Goal: Task Accomplishment & Management: Manage account settings

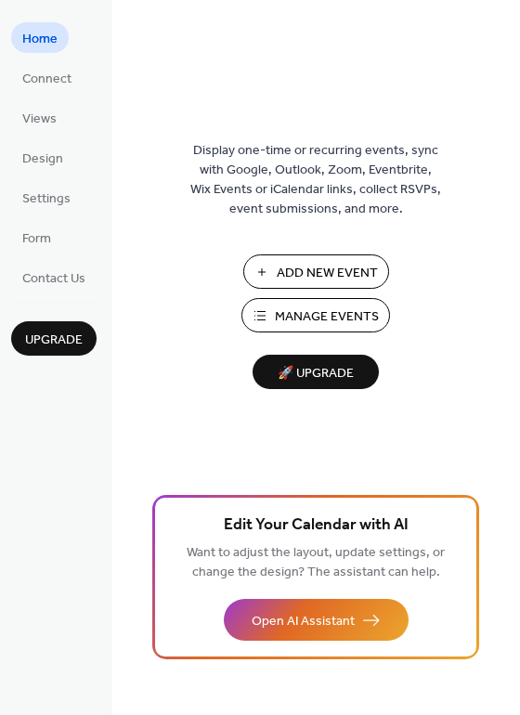
click at [281, 282] on span "Add New Event" at bounding box center [327, 274] width 101 height 20
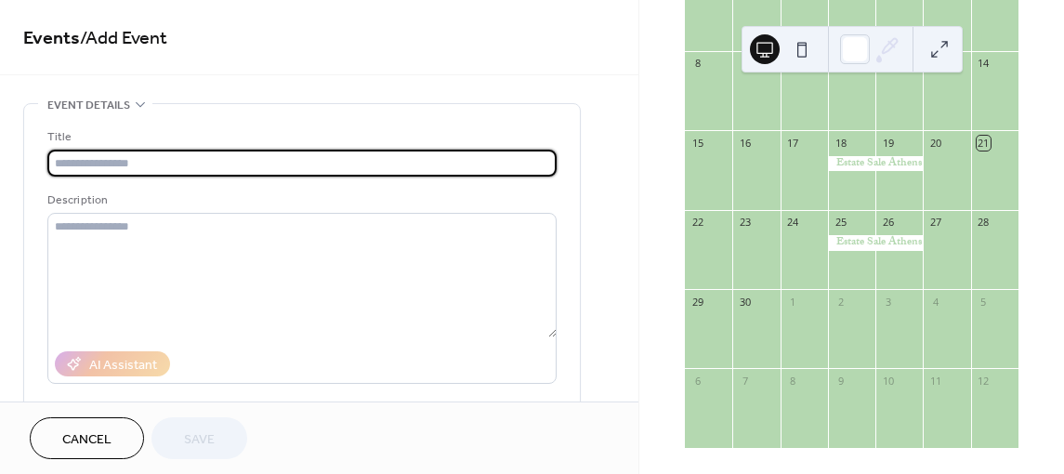
scroll to position [279, 0]
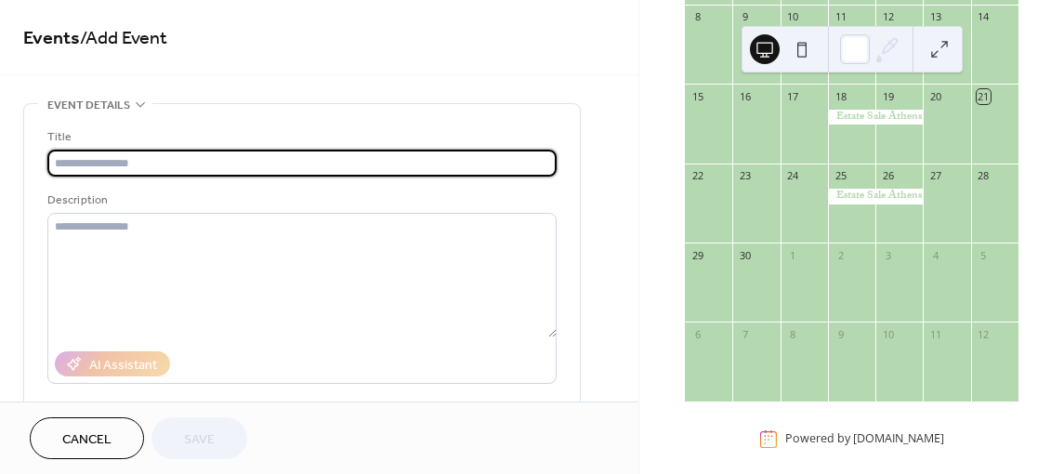
drag, startPoint x: 96, startPoint y: 442, endPoint x: 856, endPoint y: 290, distance: 775.1
click at [96, 442] on span "Cancel" at bounding box center [86, 440] width 49 height 20
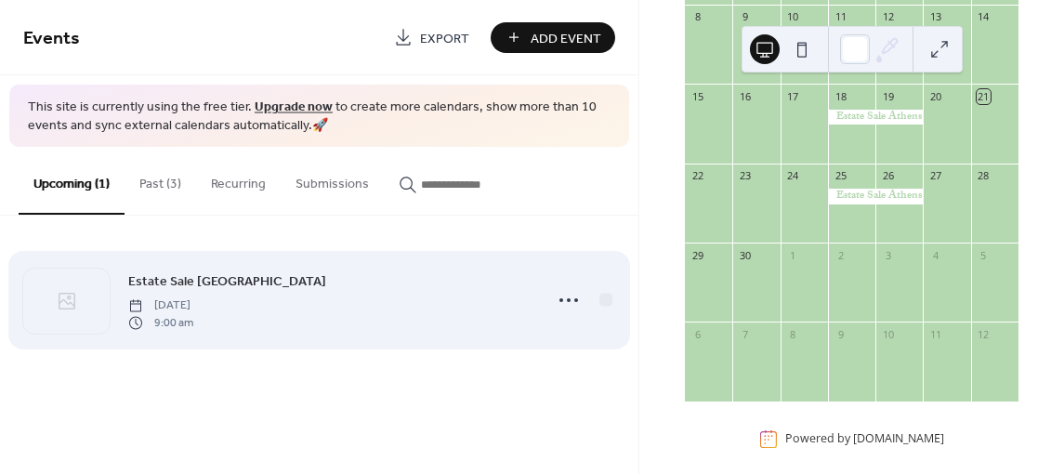
click at [343, 305] on div "Estate Sale [GEOGRAPHIC_DATA] [DATE] 9:00 am" at bounding box center [329, 299] width 403 height 59
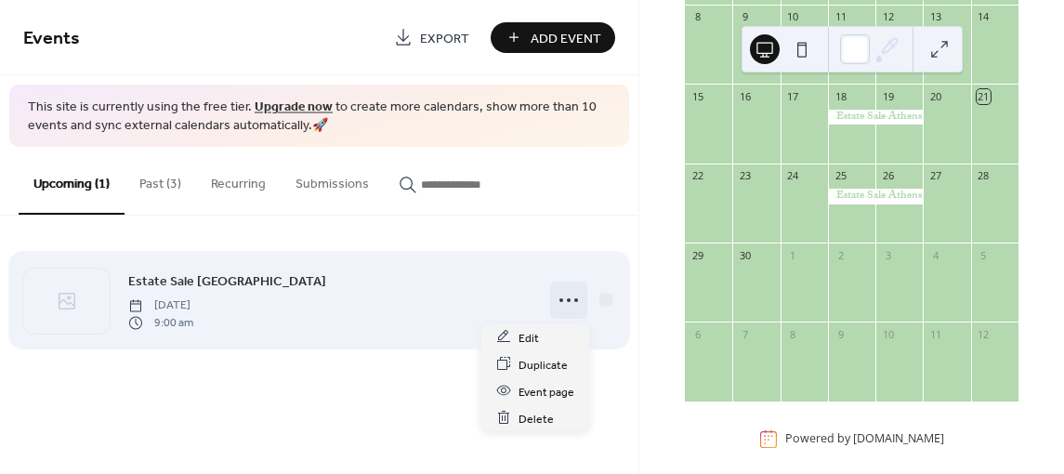
click at [570, 299] on icon at bounding box center [569, 300] width 30 height 30
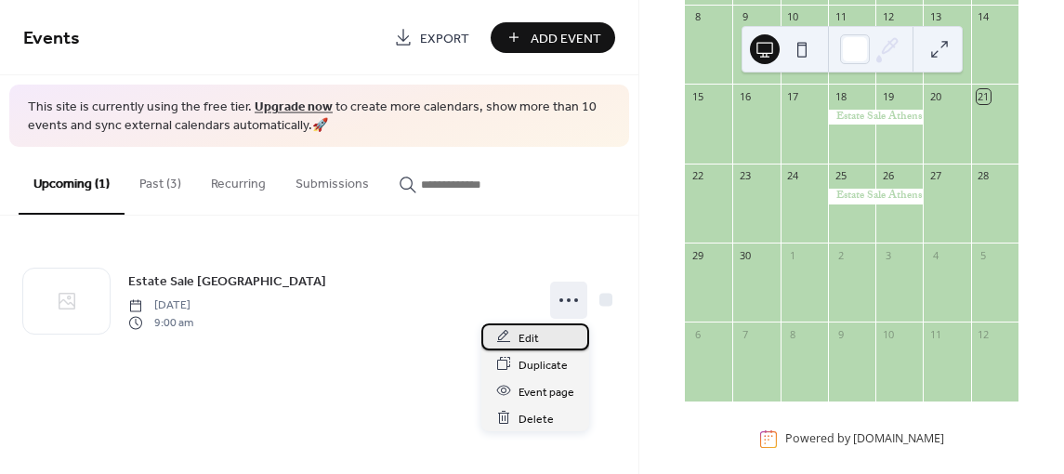
click at [531, 338] on span "Edit" at bounding box center [528, 338] width 20 height 20
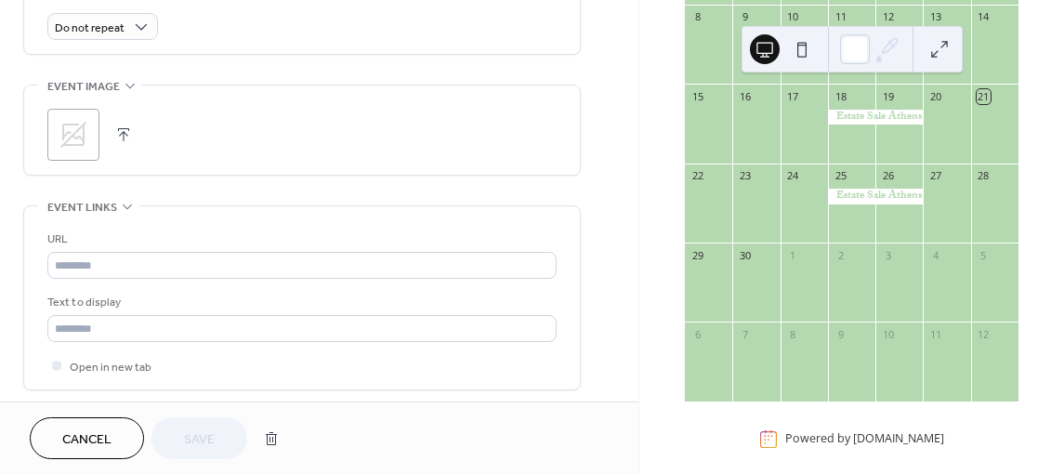
scroll to position [836, 0]
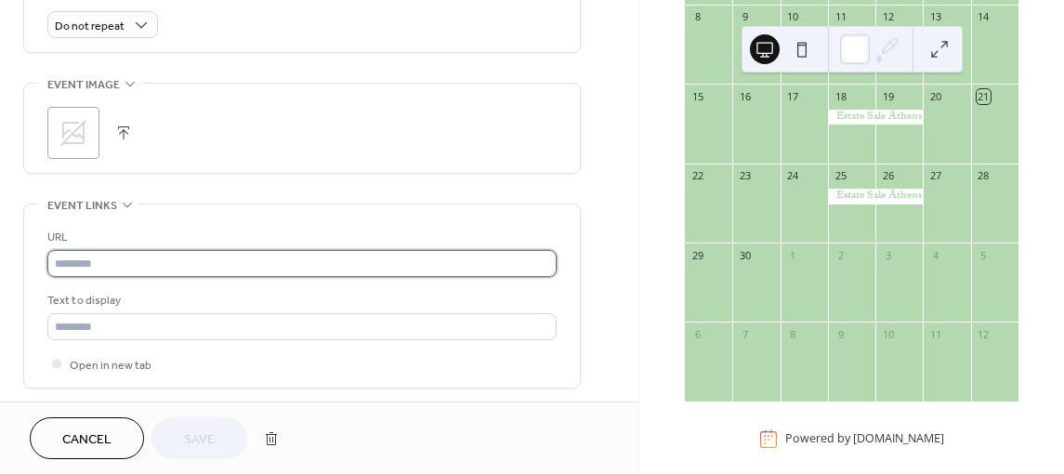
click at [115, 255] on input "text" at bounding box center [301, 263] width 509 height 27
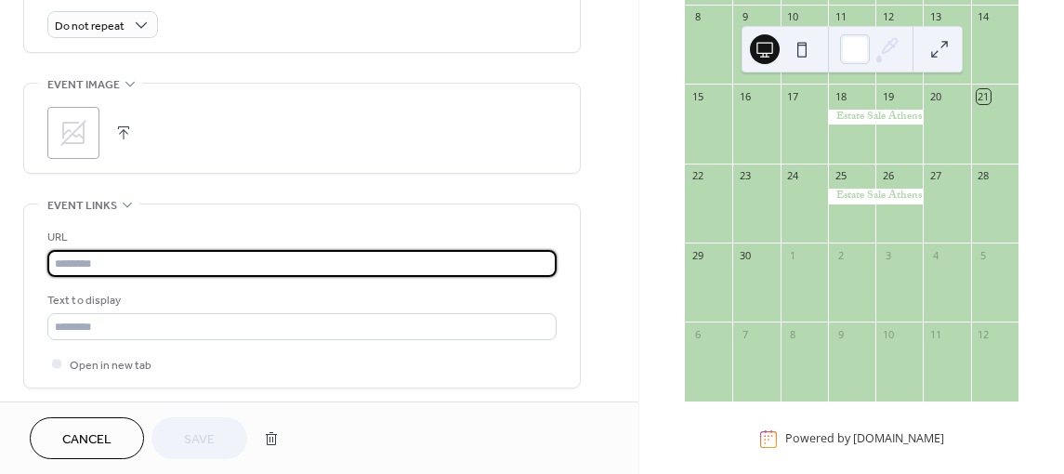
paste input "**********"
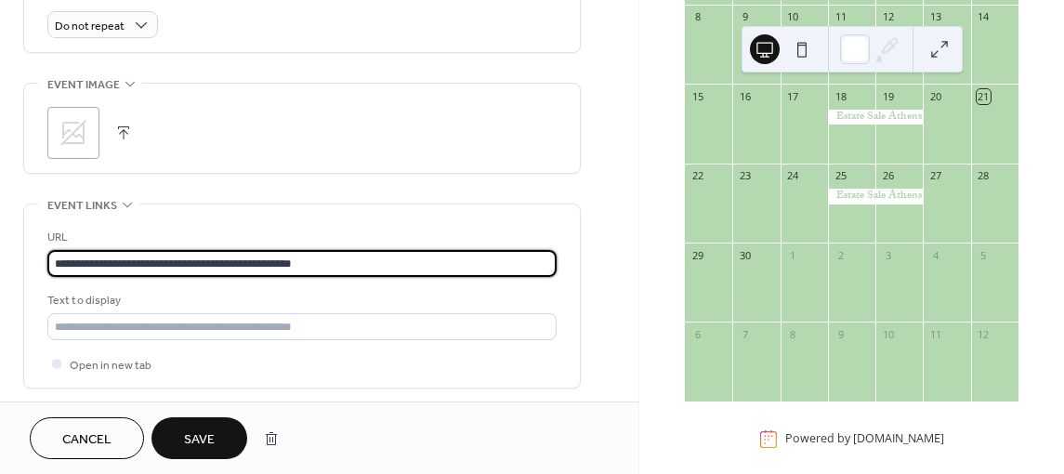
type input "**********"
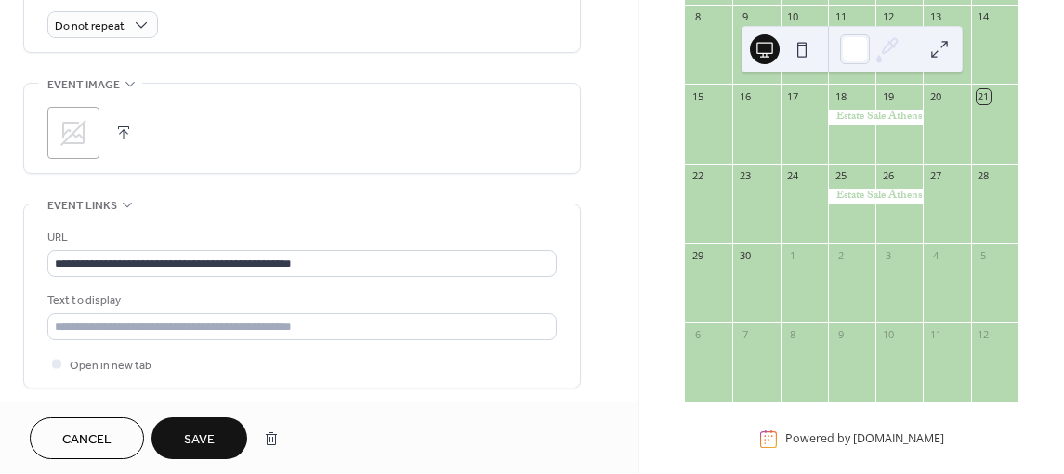
click at [194, 445] on span "Save" at bounding box center [199, 440] width 31 height 20
